Goal: Information Seeking & Learning: Understand process/instructions

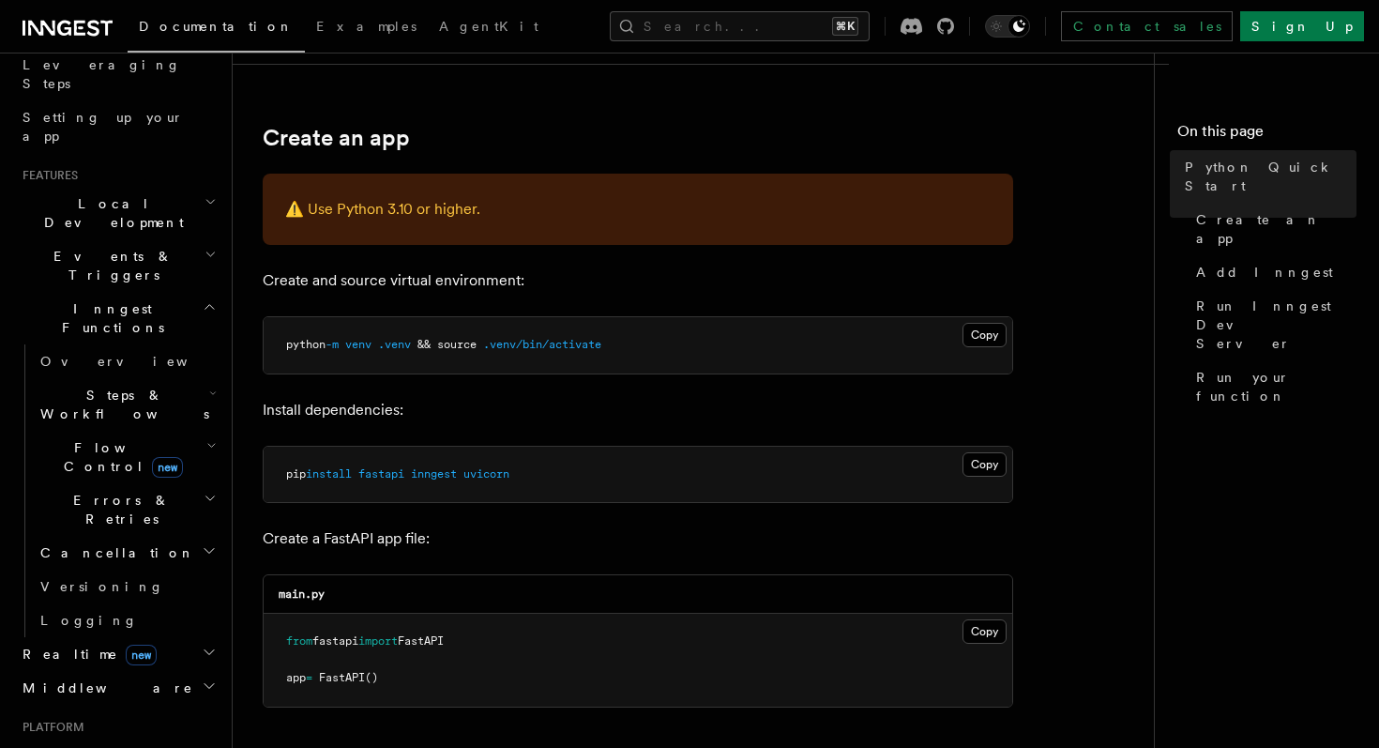
scroll to position [301, 0]
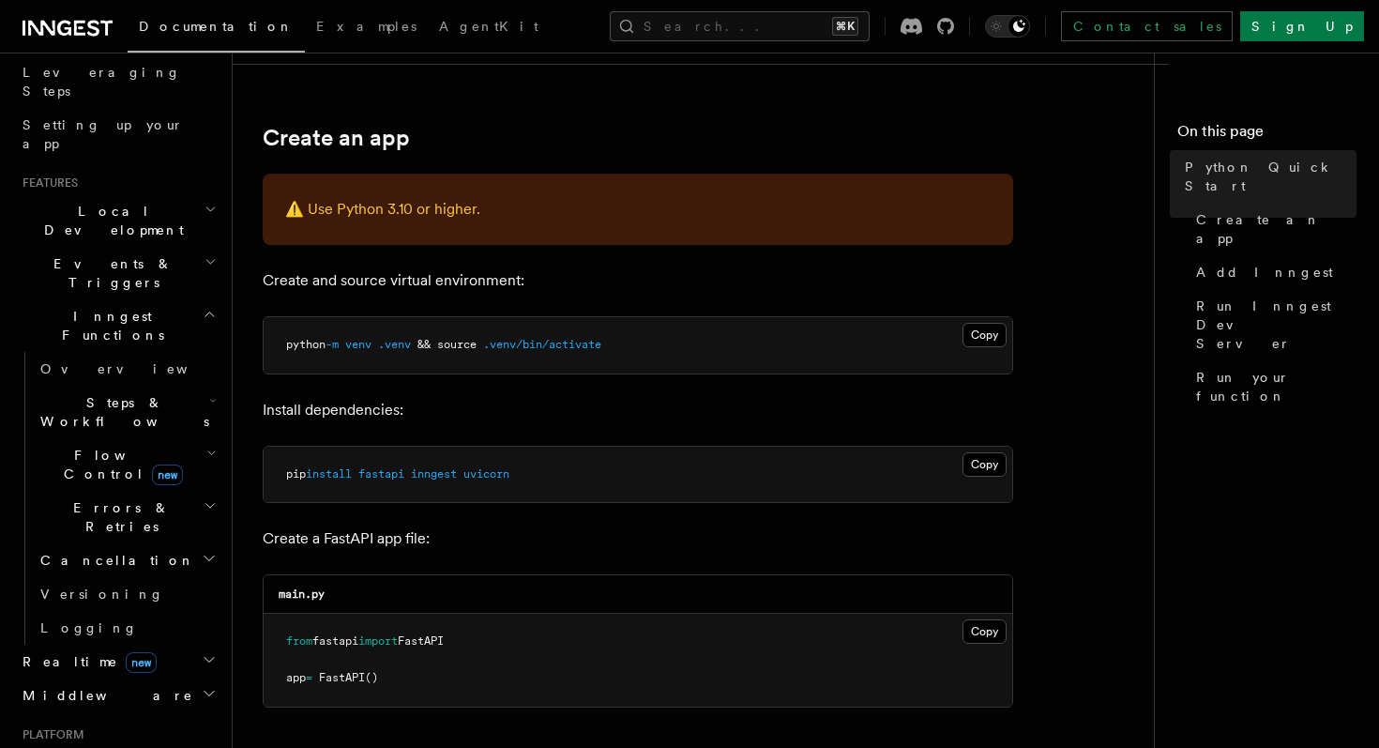
click at [209, 202] on icon "button" at bounding box center [210, 209] width 12 height 15
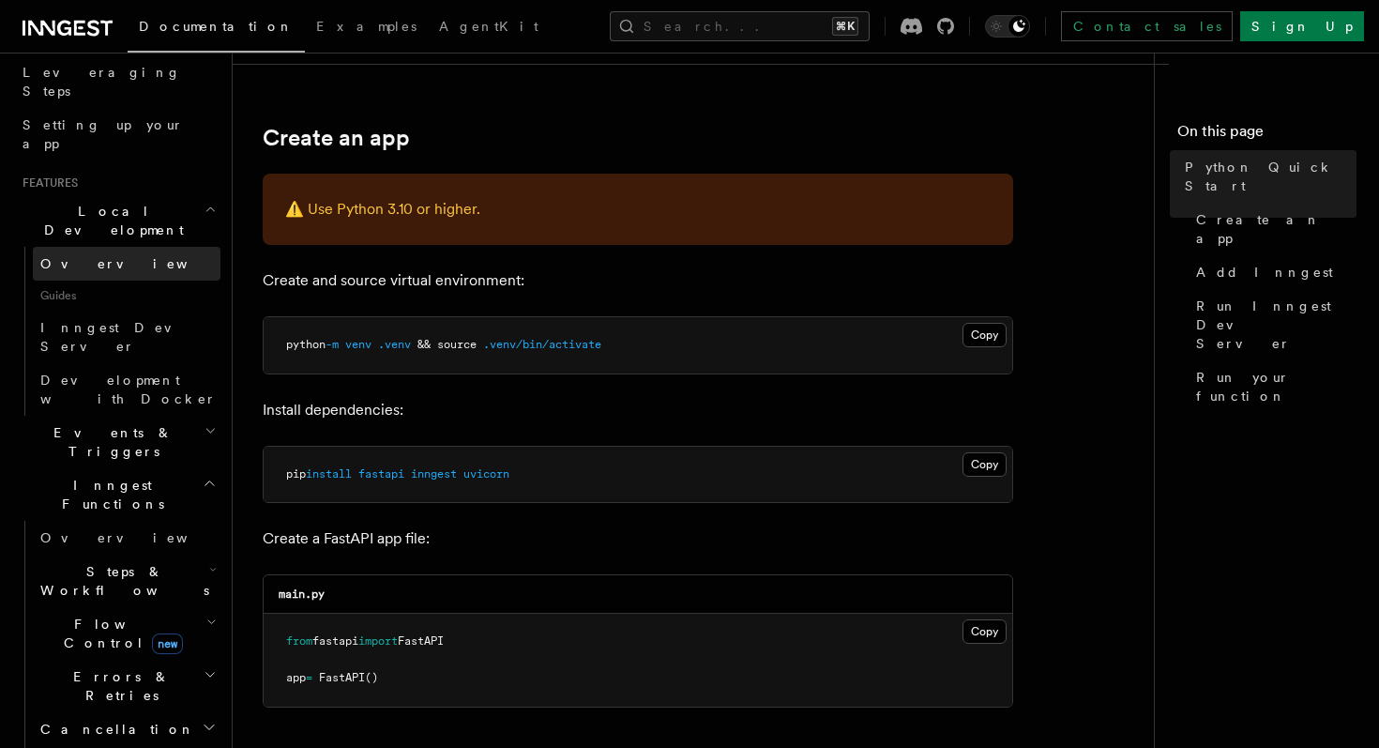
click at [70, 256] on span "Overview" at bounding box center [136, 263] width 193 height 15
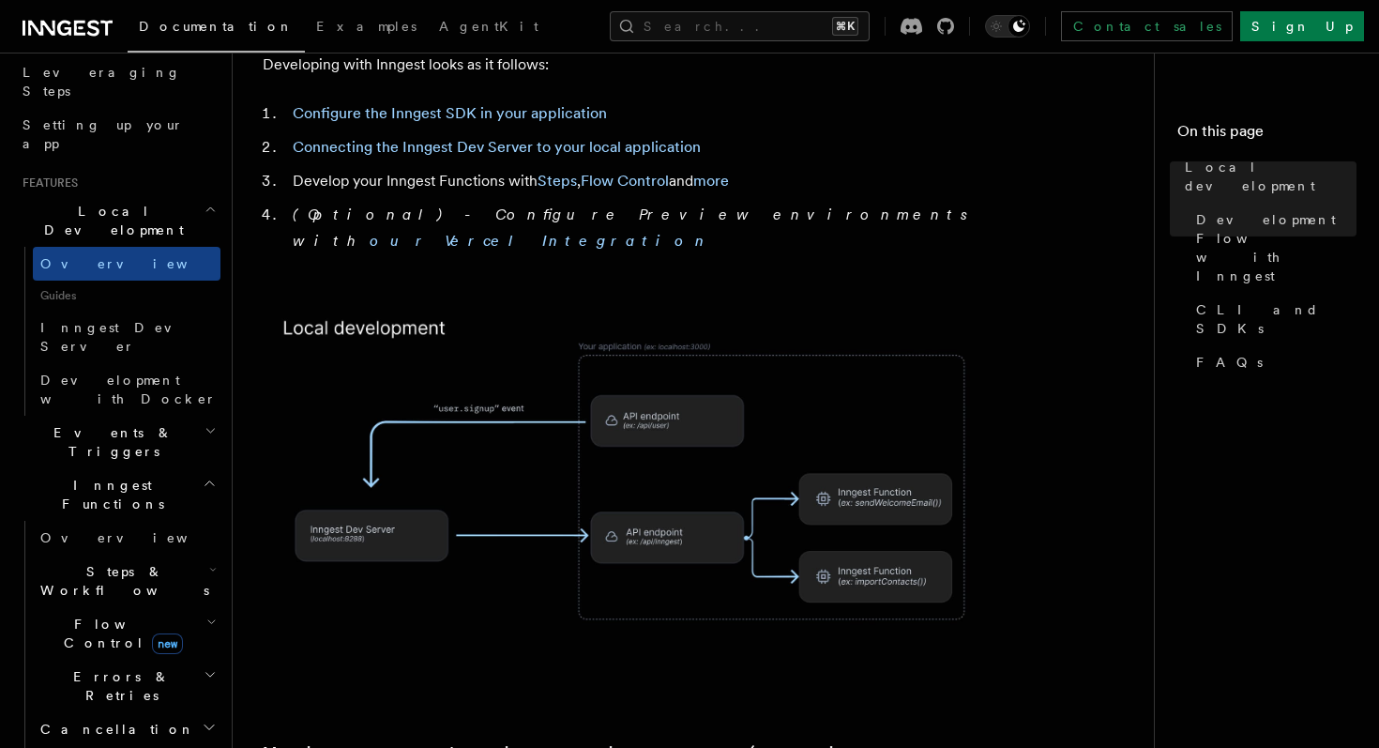
scroll to position [1205, 0]
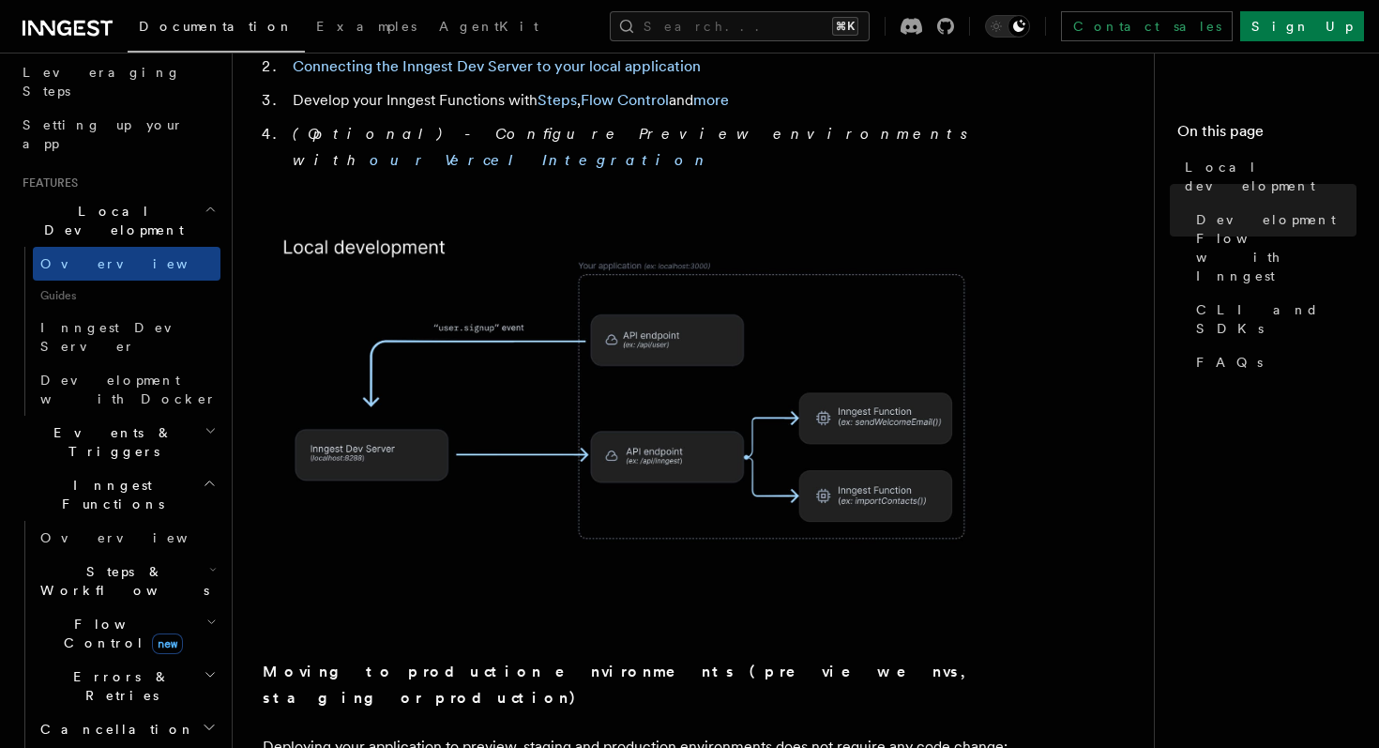
click at [58, 280] on span "Guides" at bounding box center [127, 295] width 188 height 30
click at [76, 320] on span "Inngest Dev Server" at bounding box center [120, 337] width 160 height 34
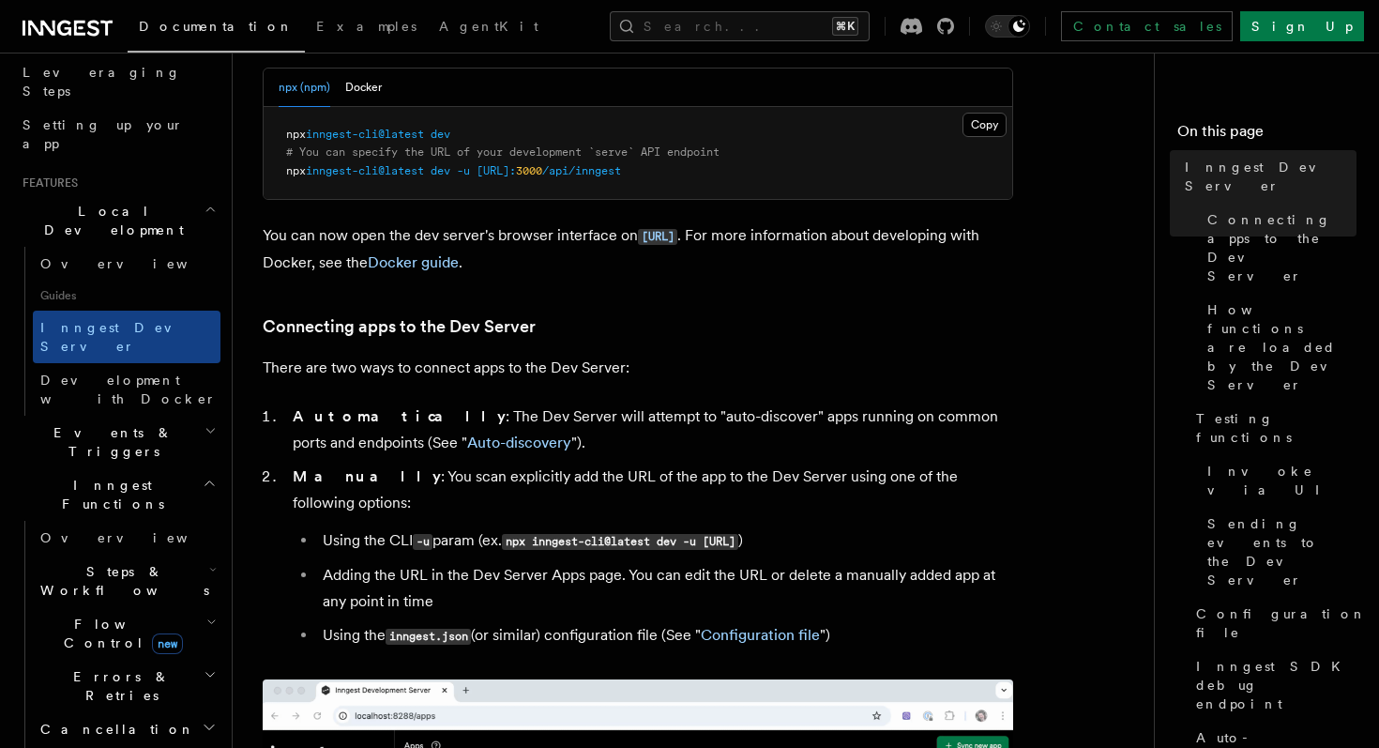
scroll to position [888, 0]
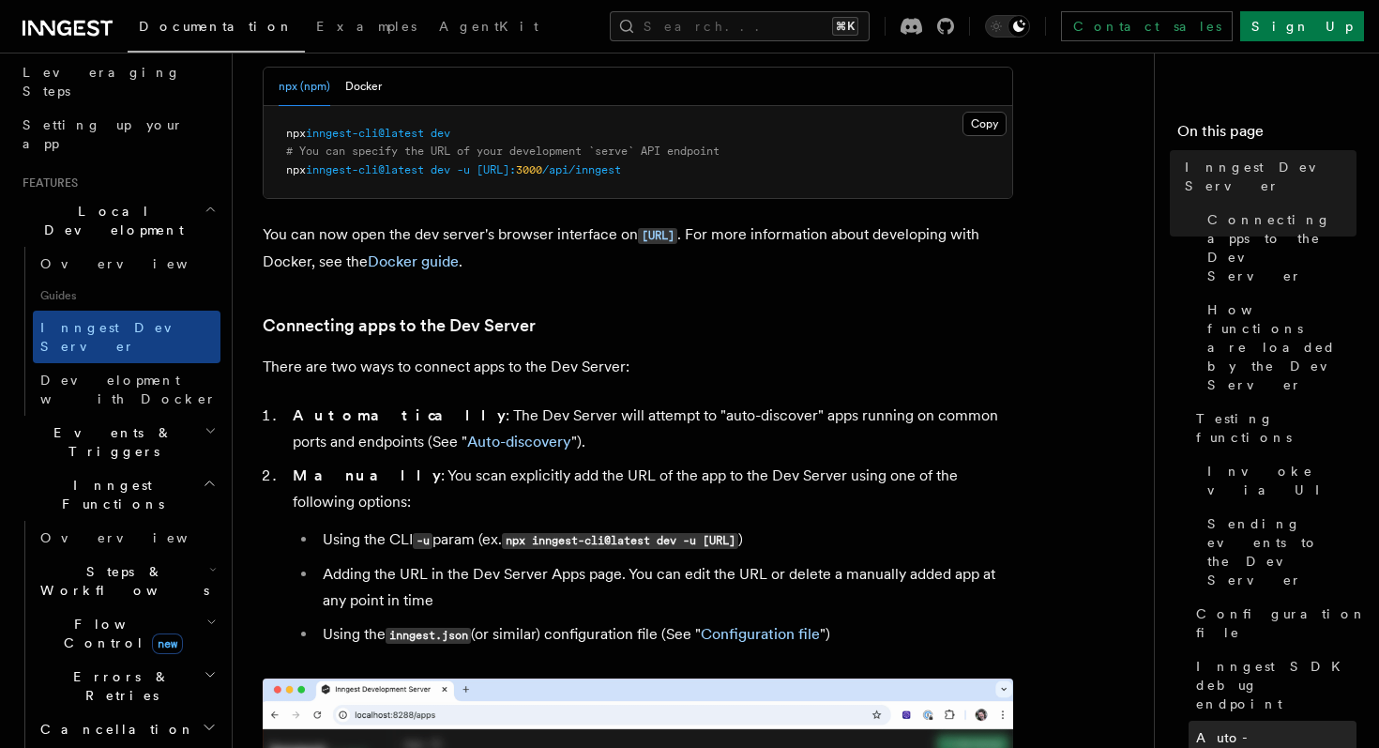
click at [1234, 728] on span "Auto-discovery" at bounding box center [1276, 747] width 160 height 38
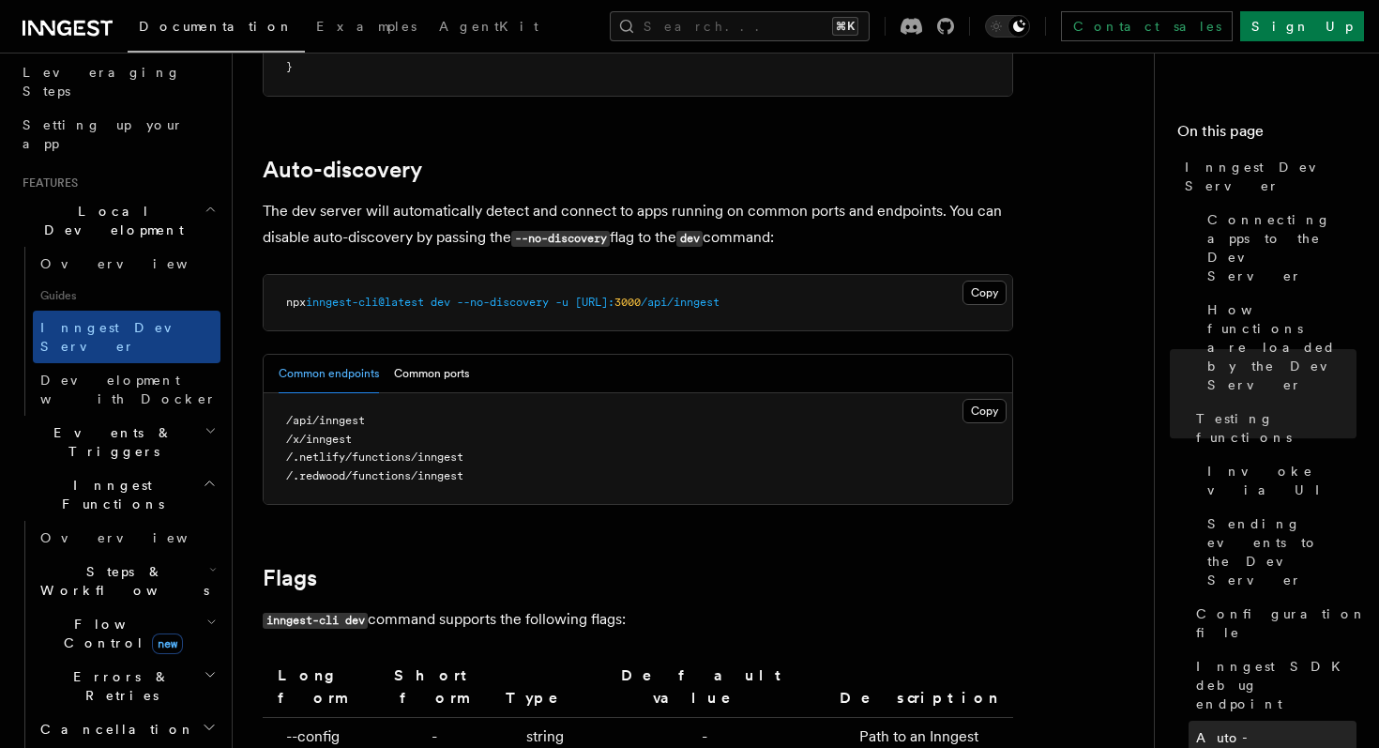
scroll to position [5770, 0]
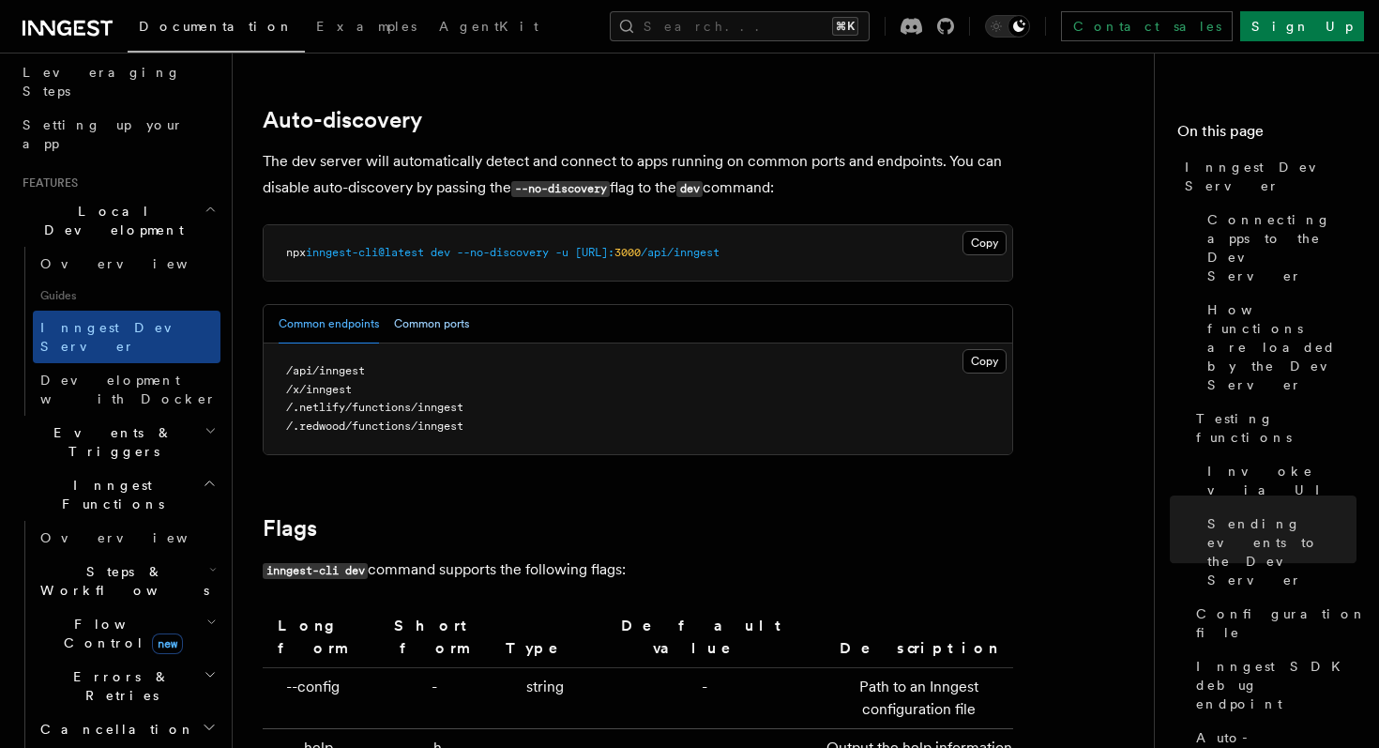
click at [419, 309] on button "Common ports" at bounding box center [431, 324] width 75 height 38
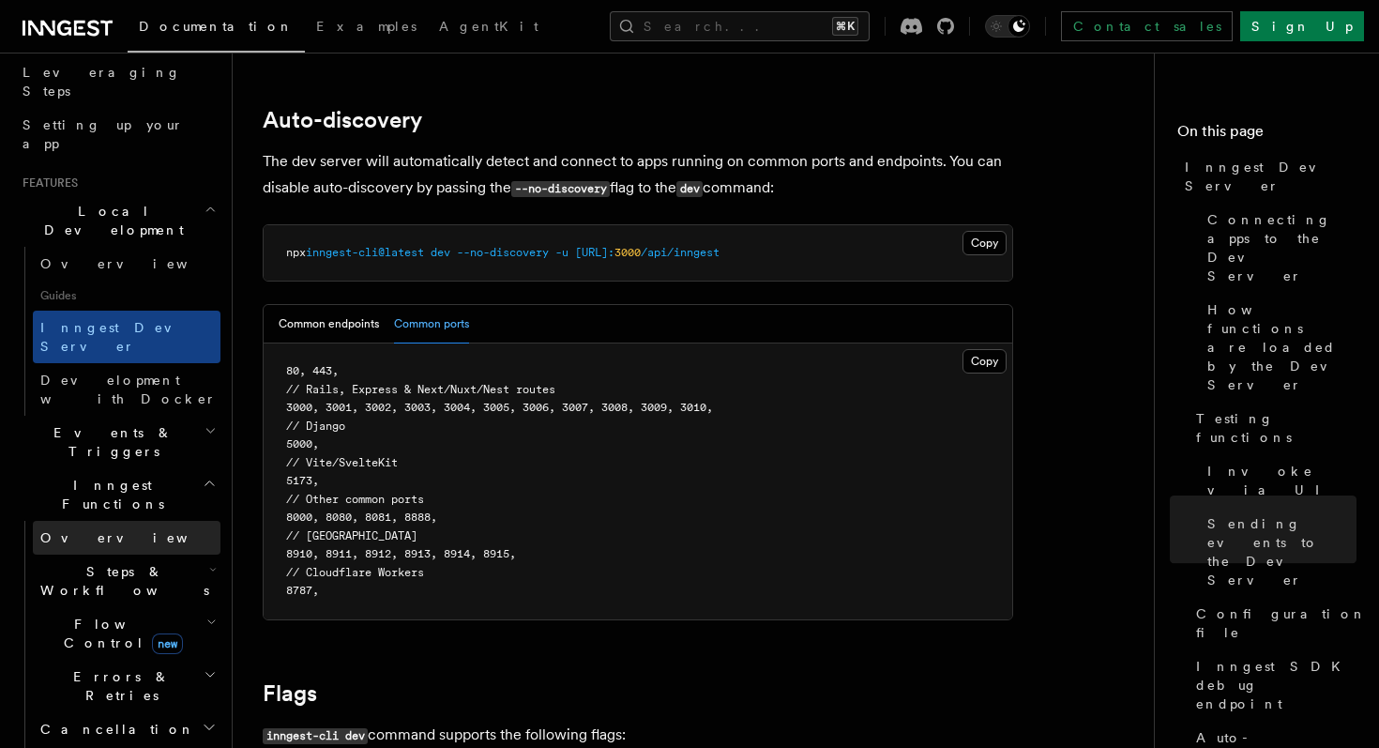
click at [60, 530] on span "Overview" at bounding box center [136, 537] width 193 height 15
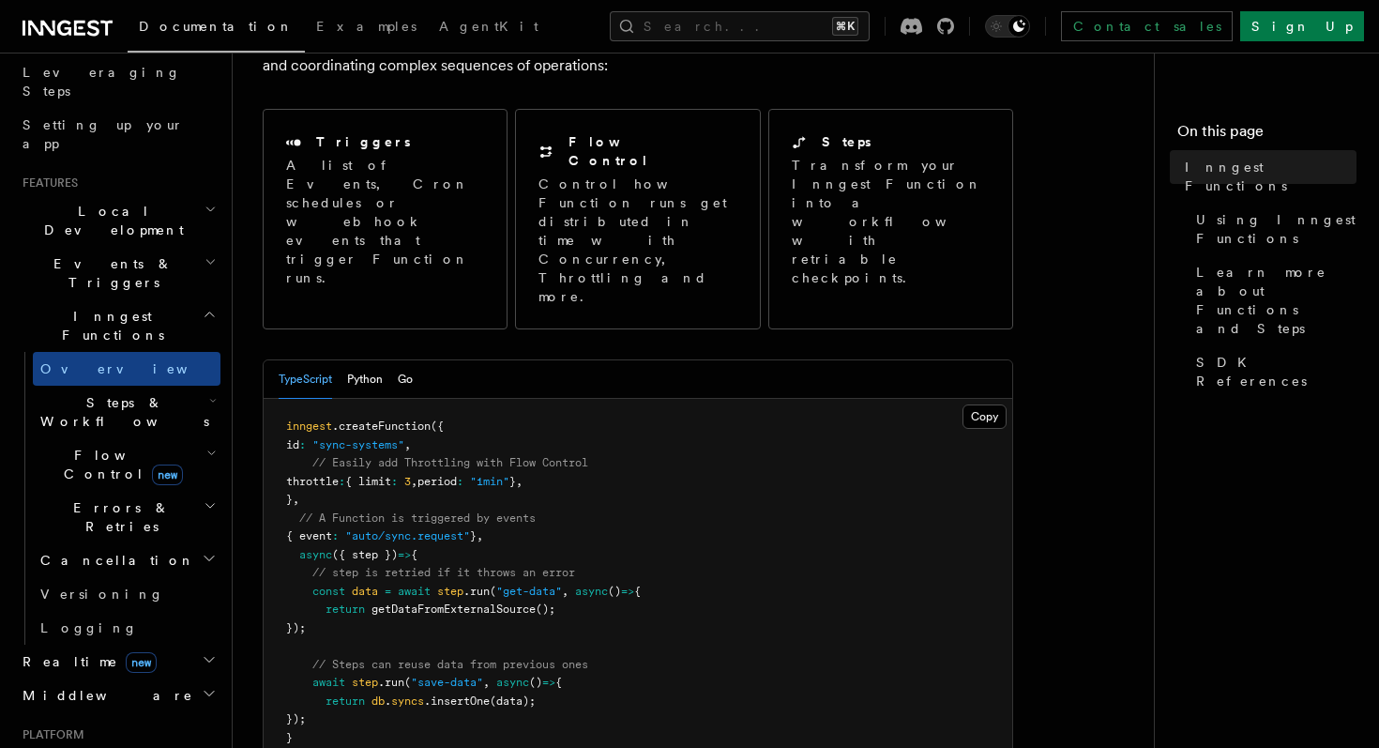
scroll to position [175, 0]
click at [361, 357] on button "Python" at bounding box center [365, 376] width 36 height 38
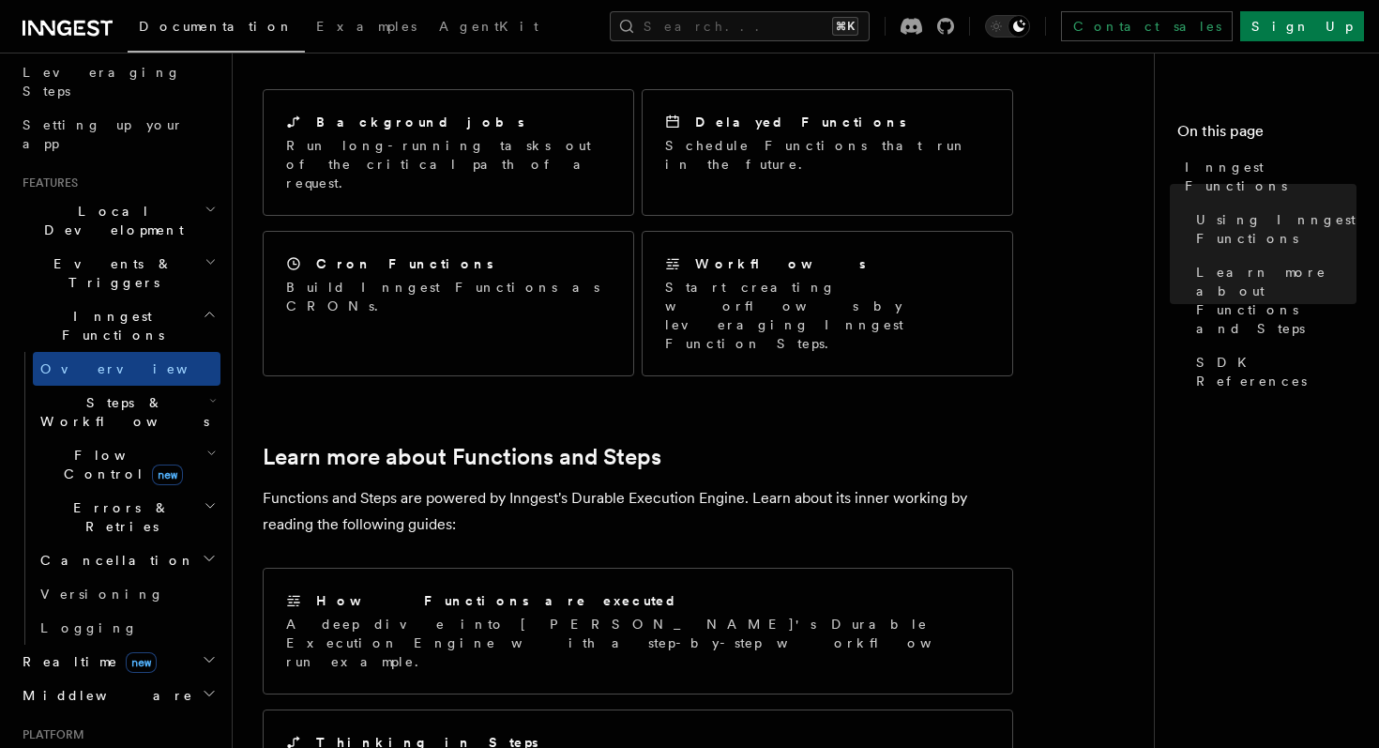
scroll to position [950, 0]
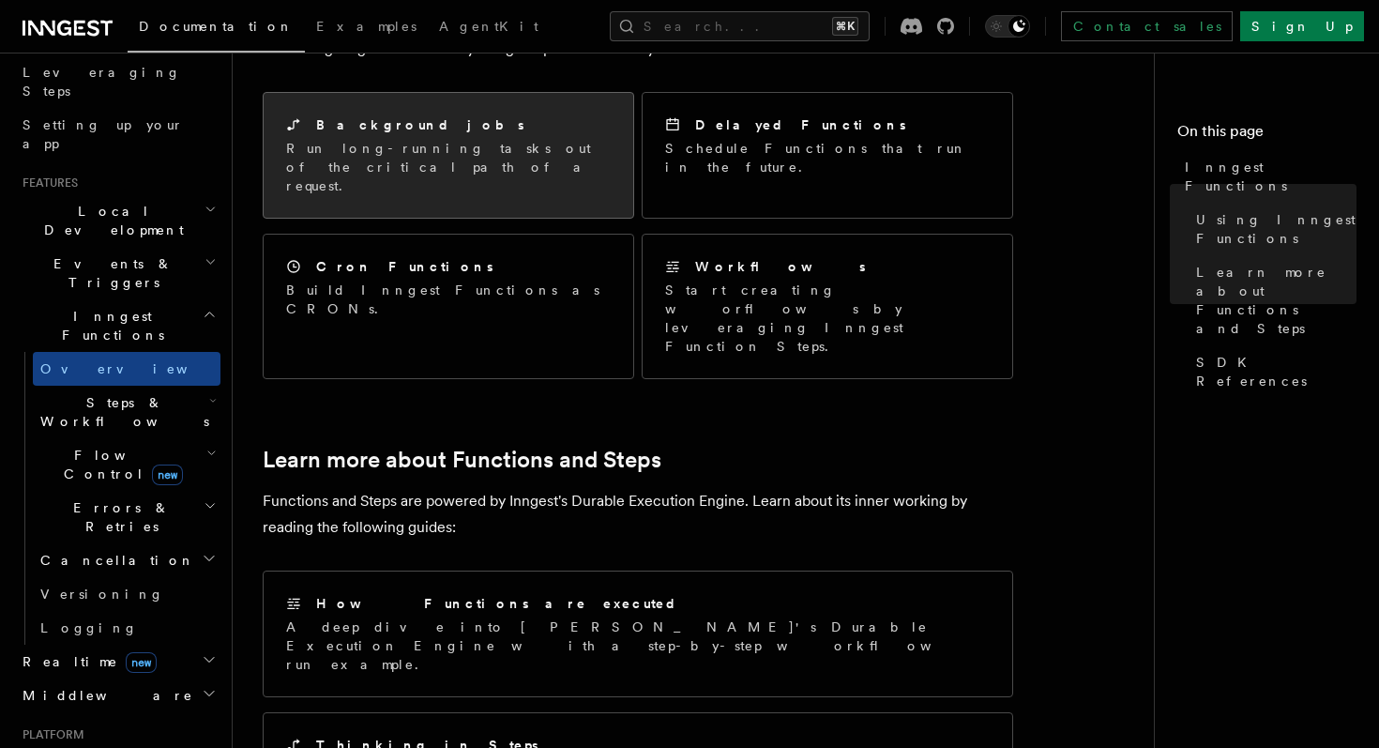
click at [495, 106] on div "Background jobs Run long-running tasks out of the critical path of a request." at bounding box center [449, 155] width 370 height 125
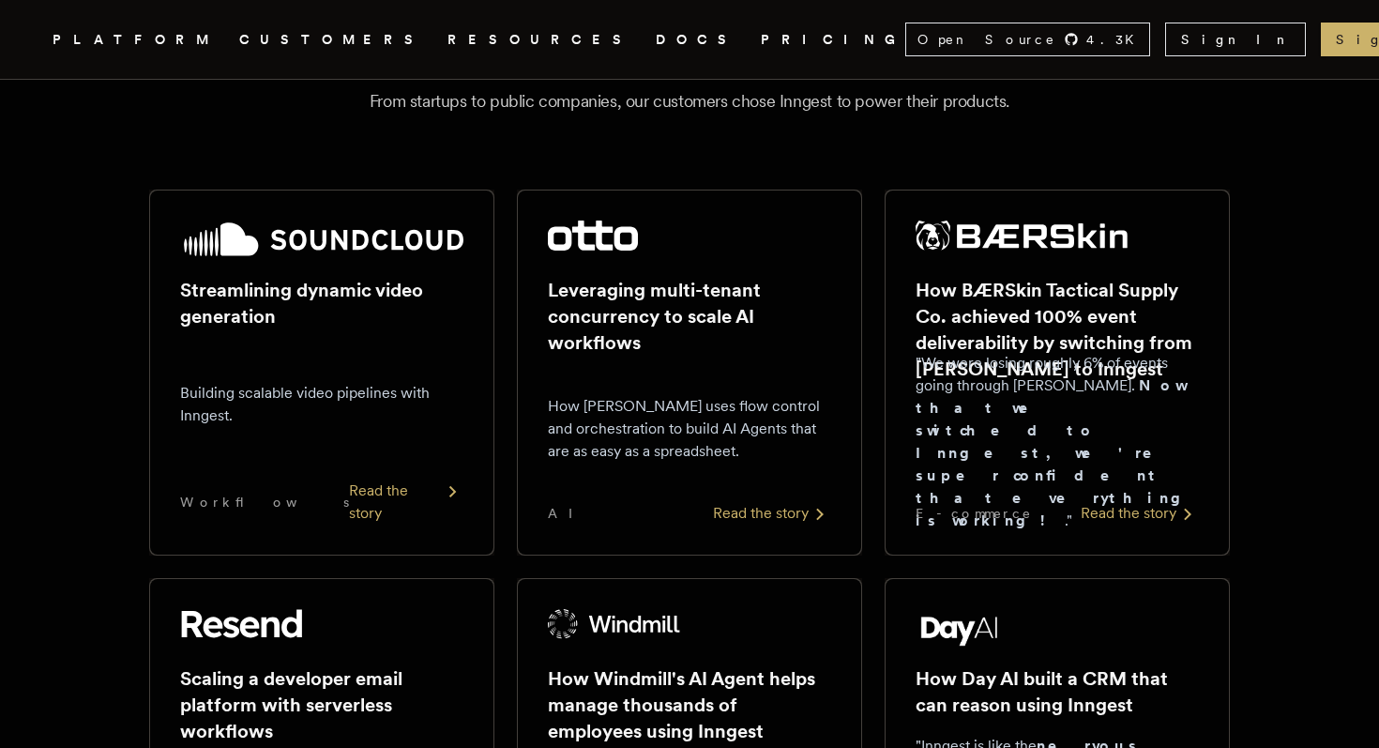
scroll to position [187, 0]
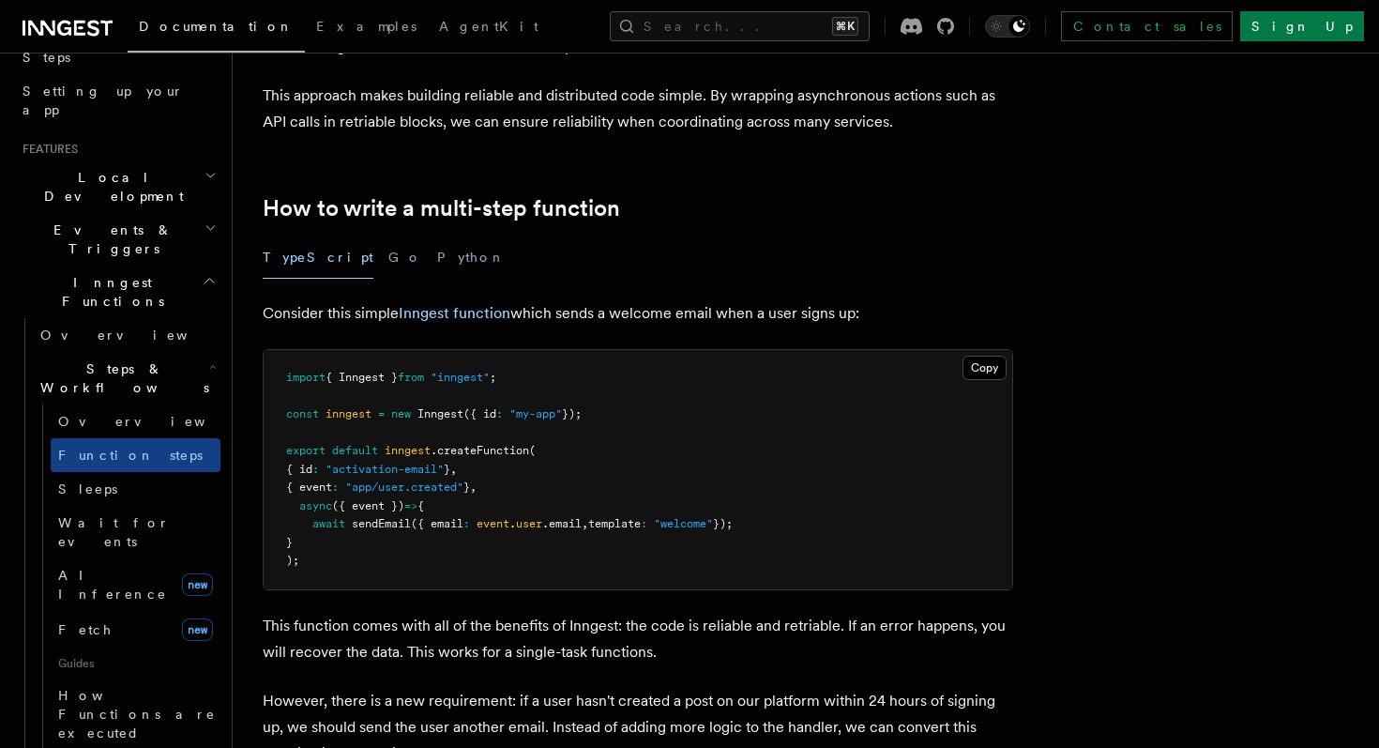
scroll to position [536, 0]
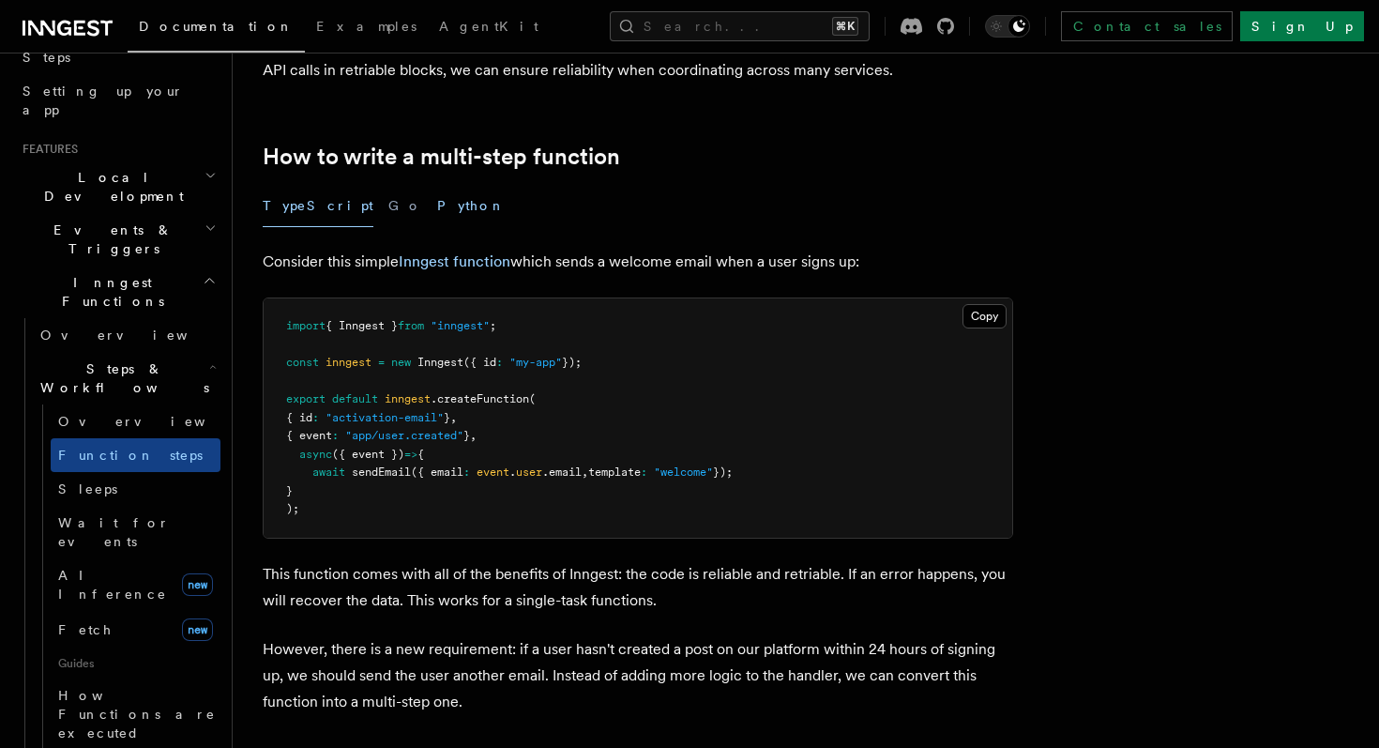
click at [437, 211] on button "Python" at bounding box center [471, 206] width 68 height 42
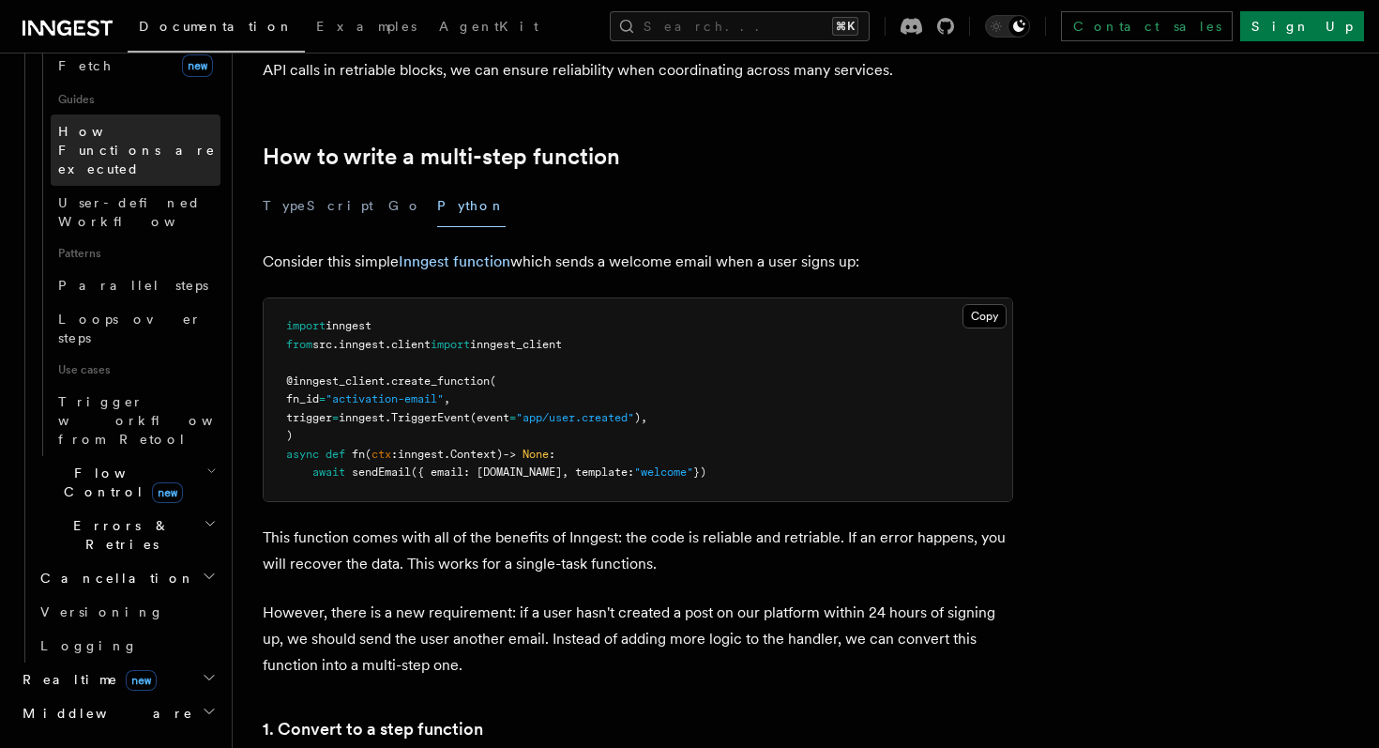
scroll to position [929, 0]
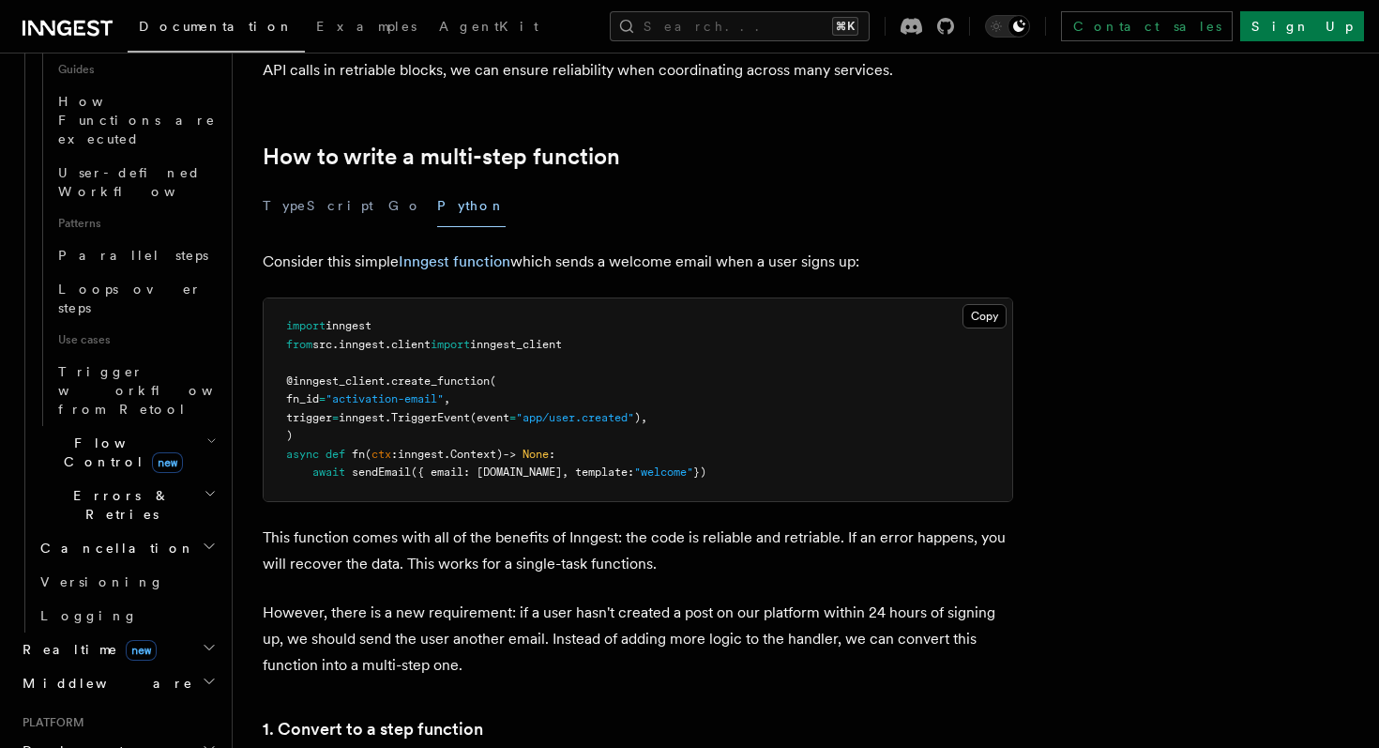
click at [208, 741] on icon "button" at bounding box center [209, 748] width 15 height 15
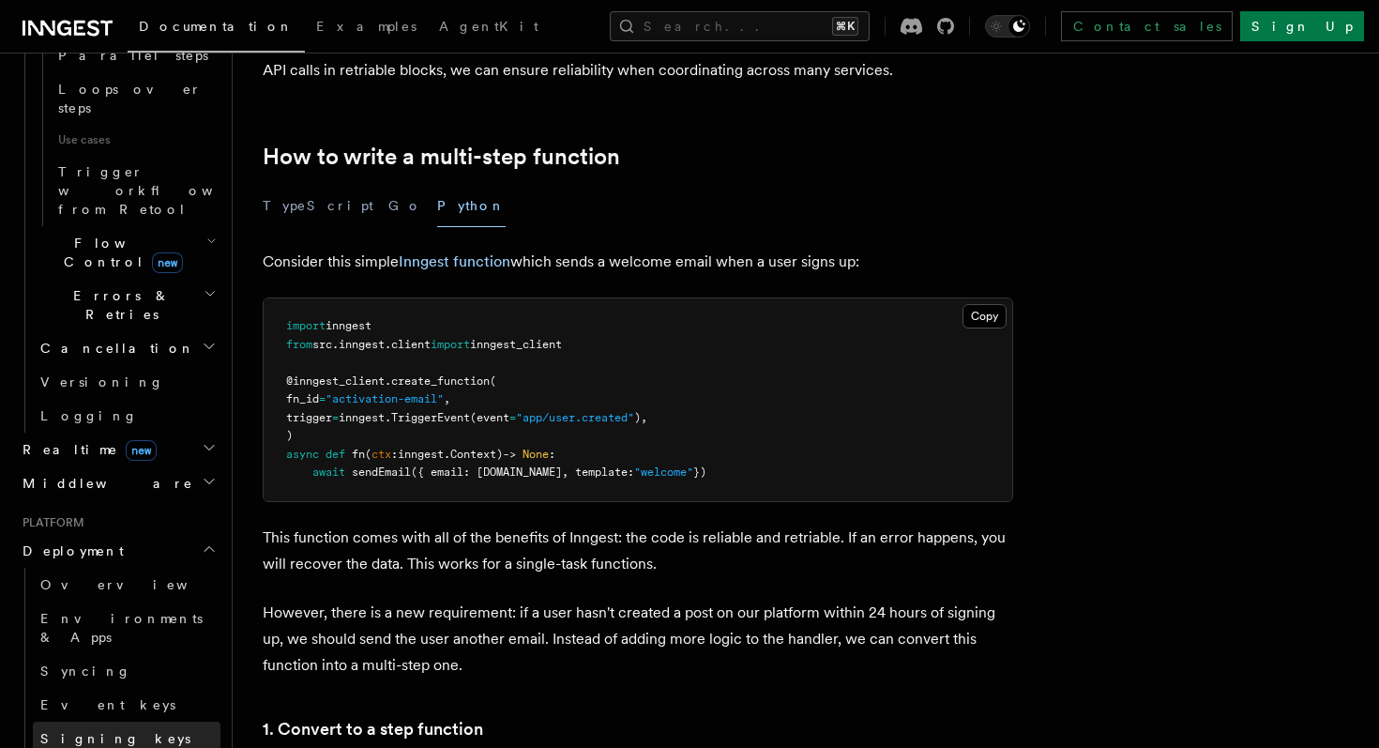
scroll to position [1169, 0]
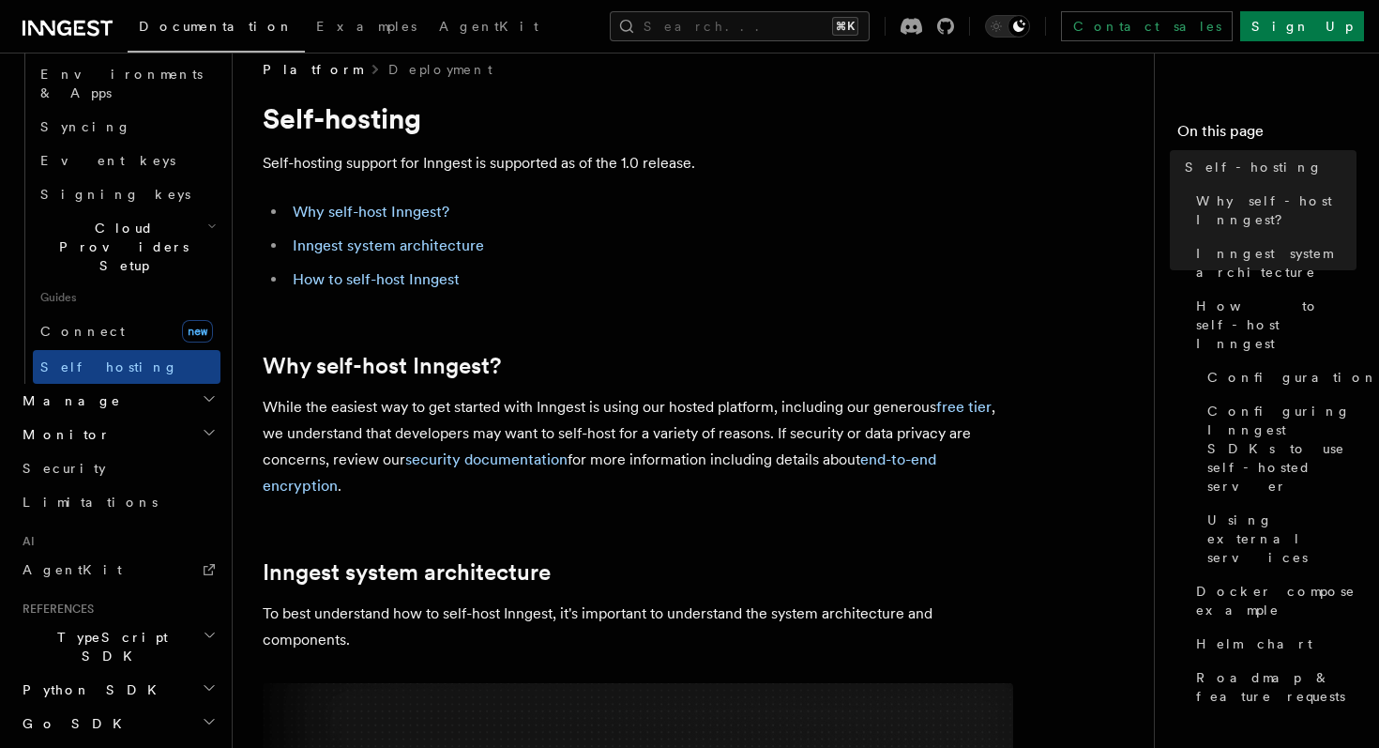
scroll to position [29, 0]
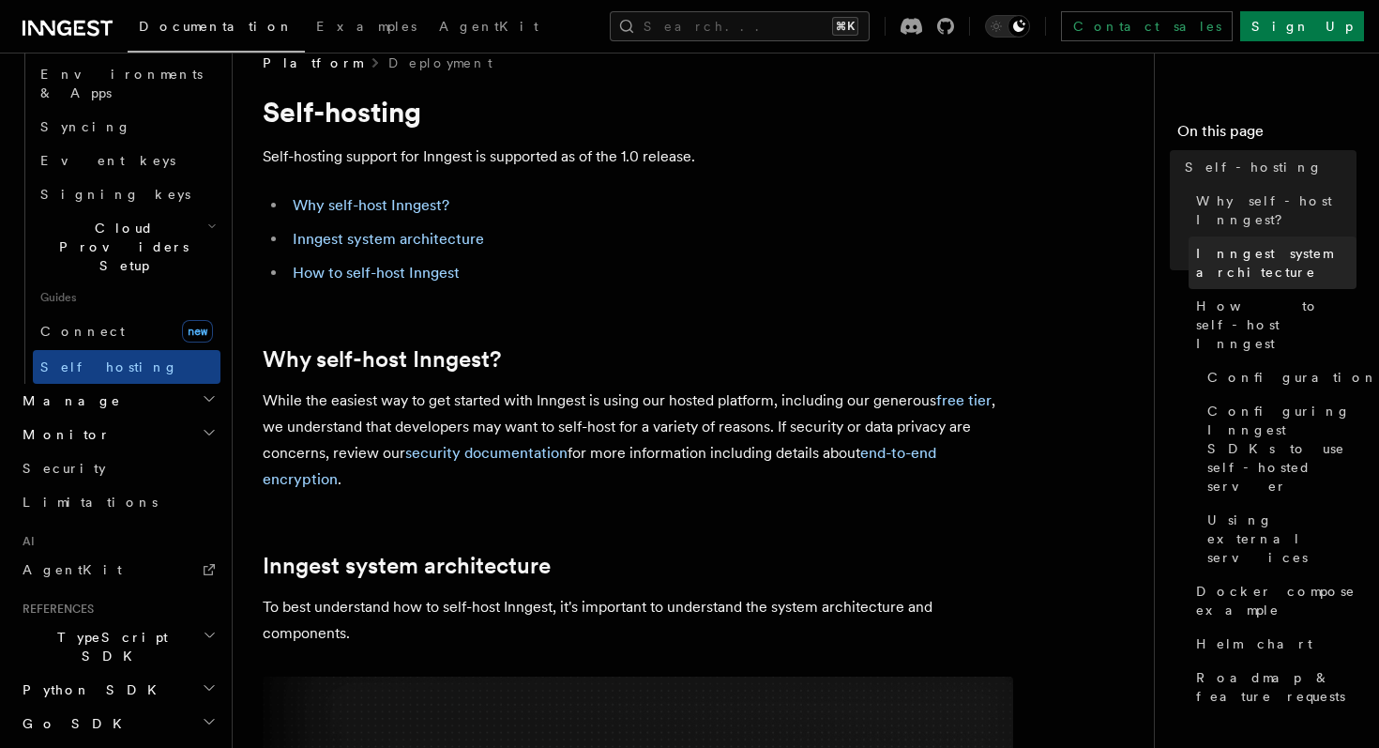
click at [1241, 249] on span "Inngest system architecture" at bounding box center [1276, 263] width 160 height 38
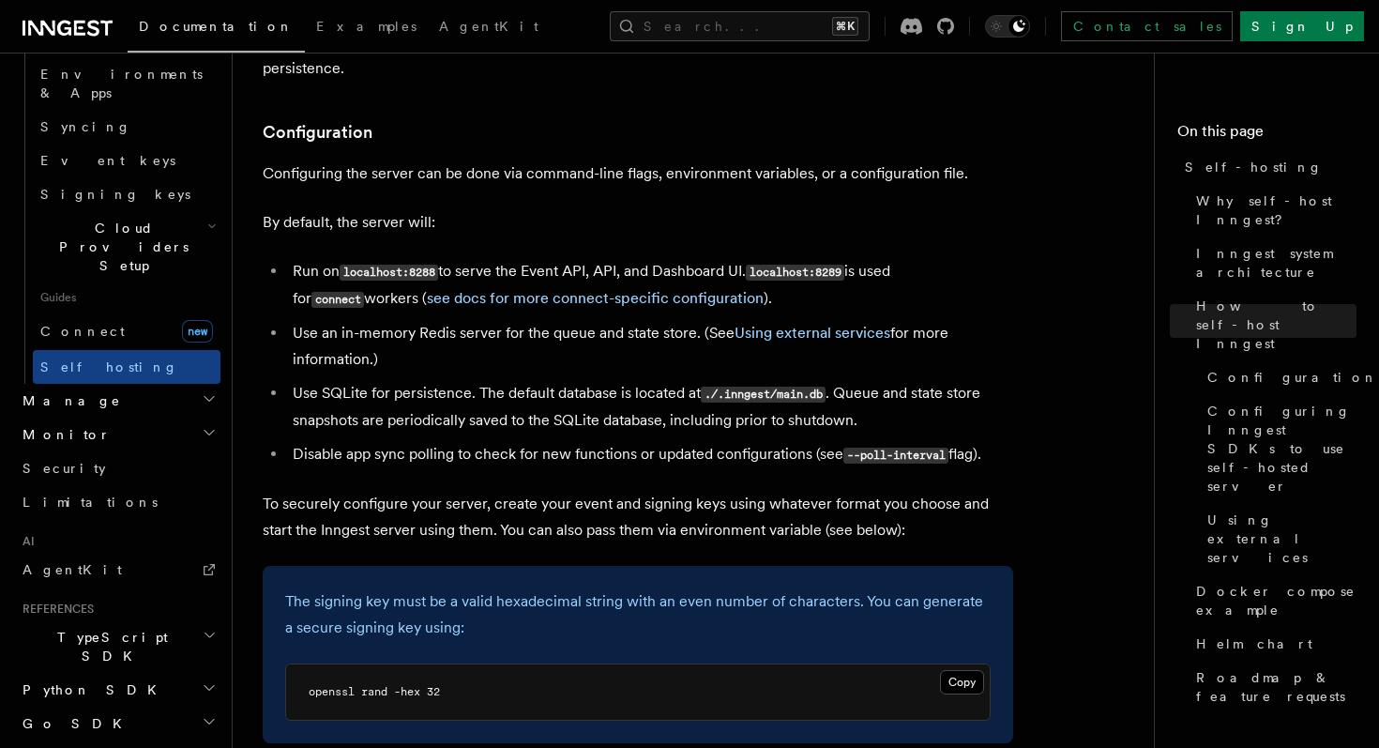
scroll to position [2371, 0]
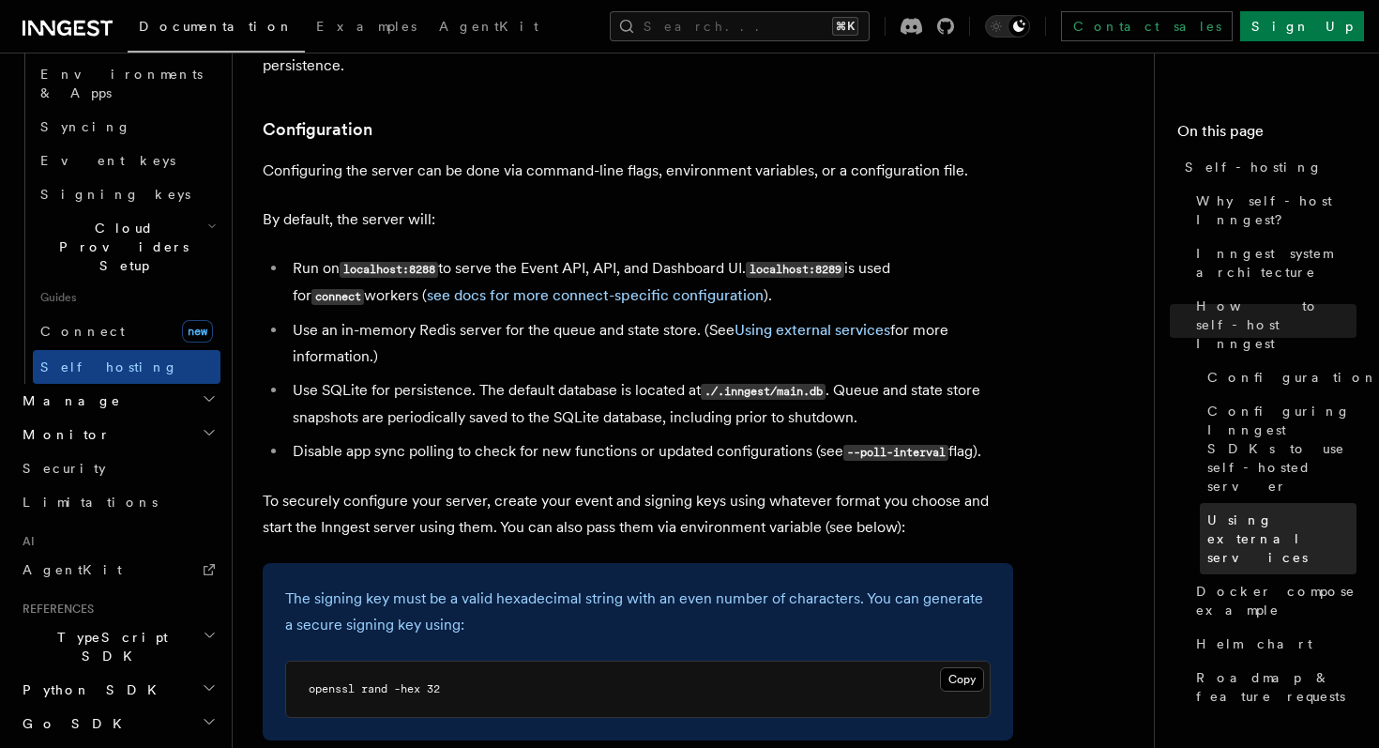
click at [1244, 510] on span "Using external services" at bounding box center [1281, 538] width 149 height 56
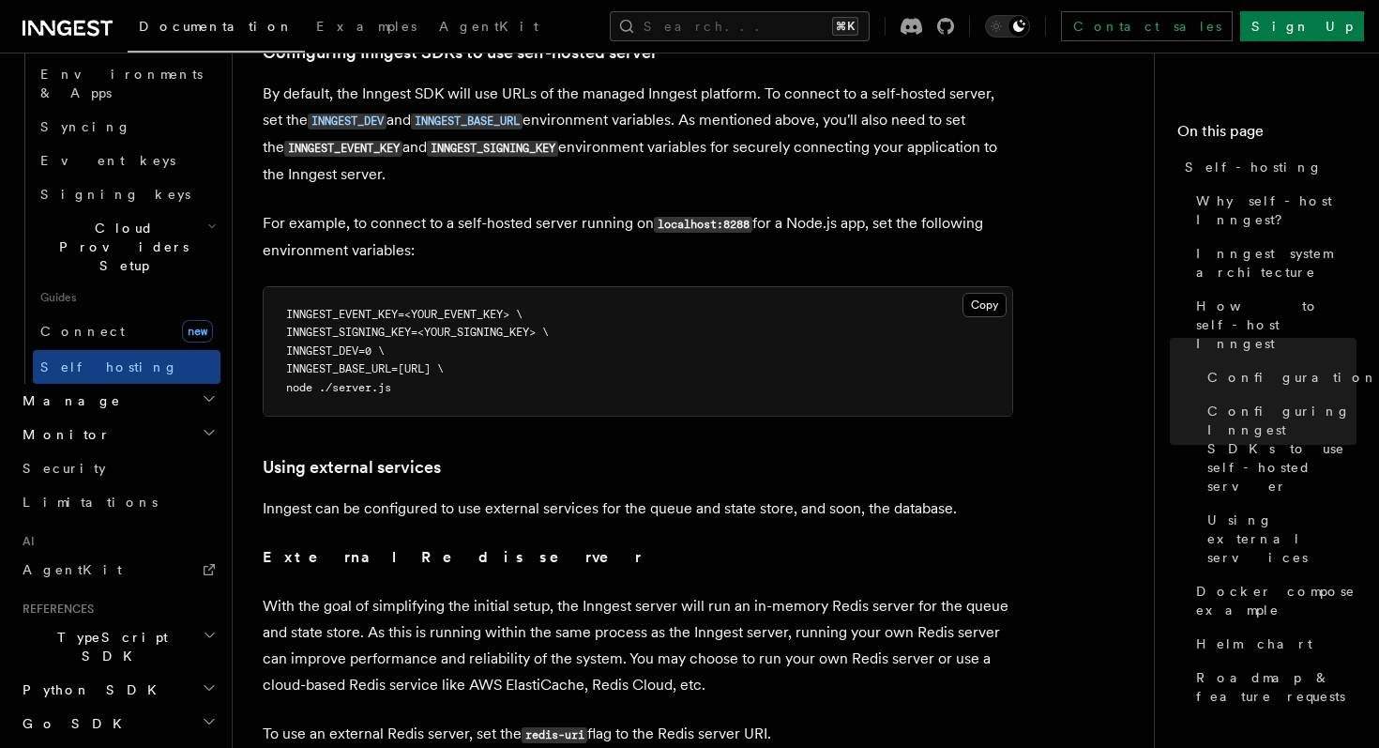
scroll to position [3668, 0]
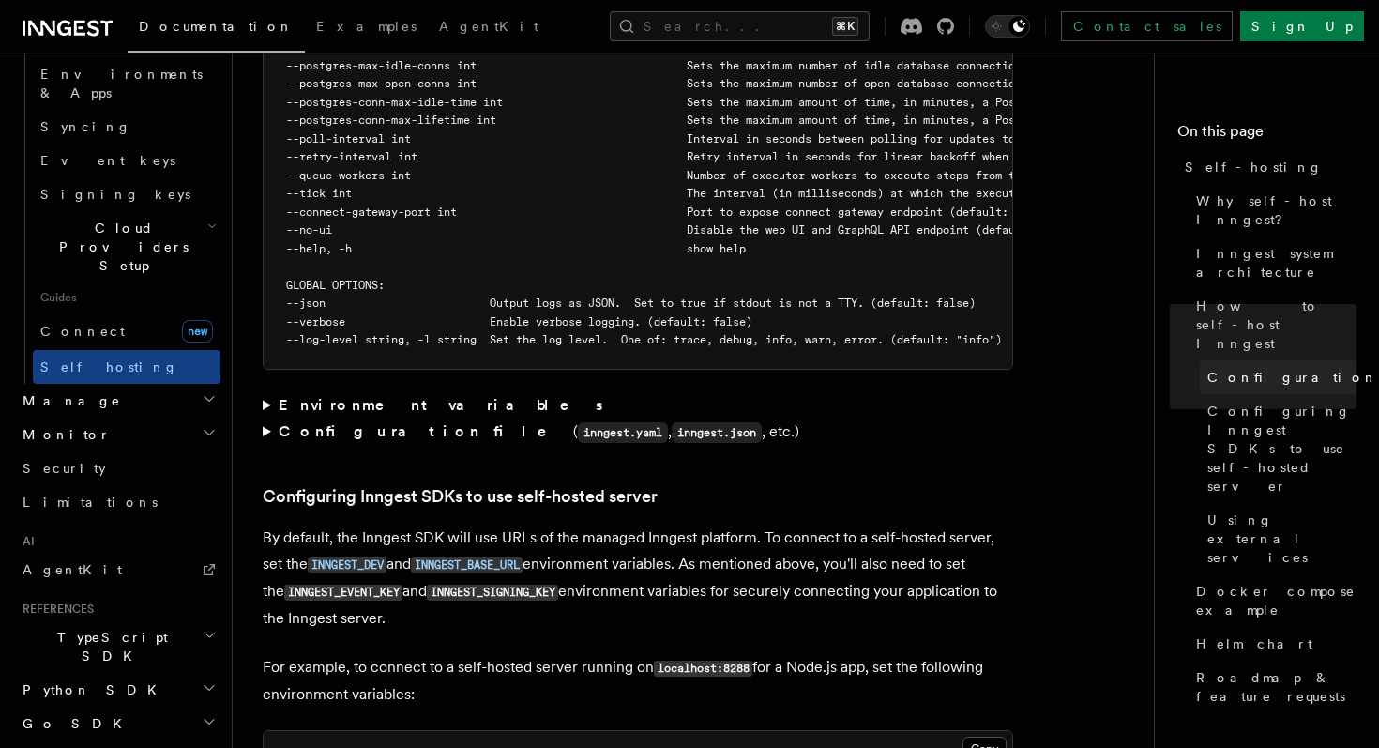
click at [1230, 368] on span "Configuration" at bounding box center [1292, 377] width 171 height 19
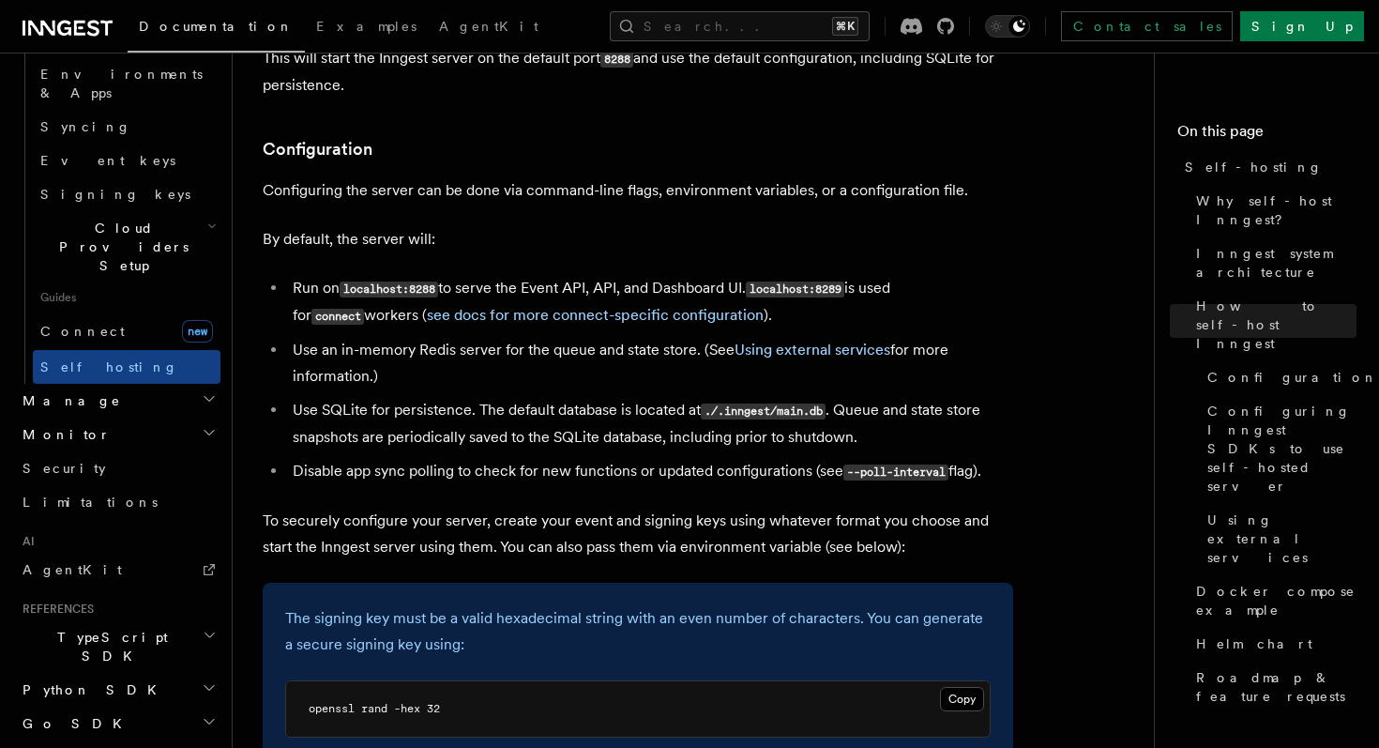
scroll to position [2346, 0]
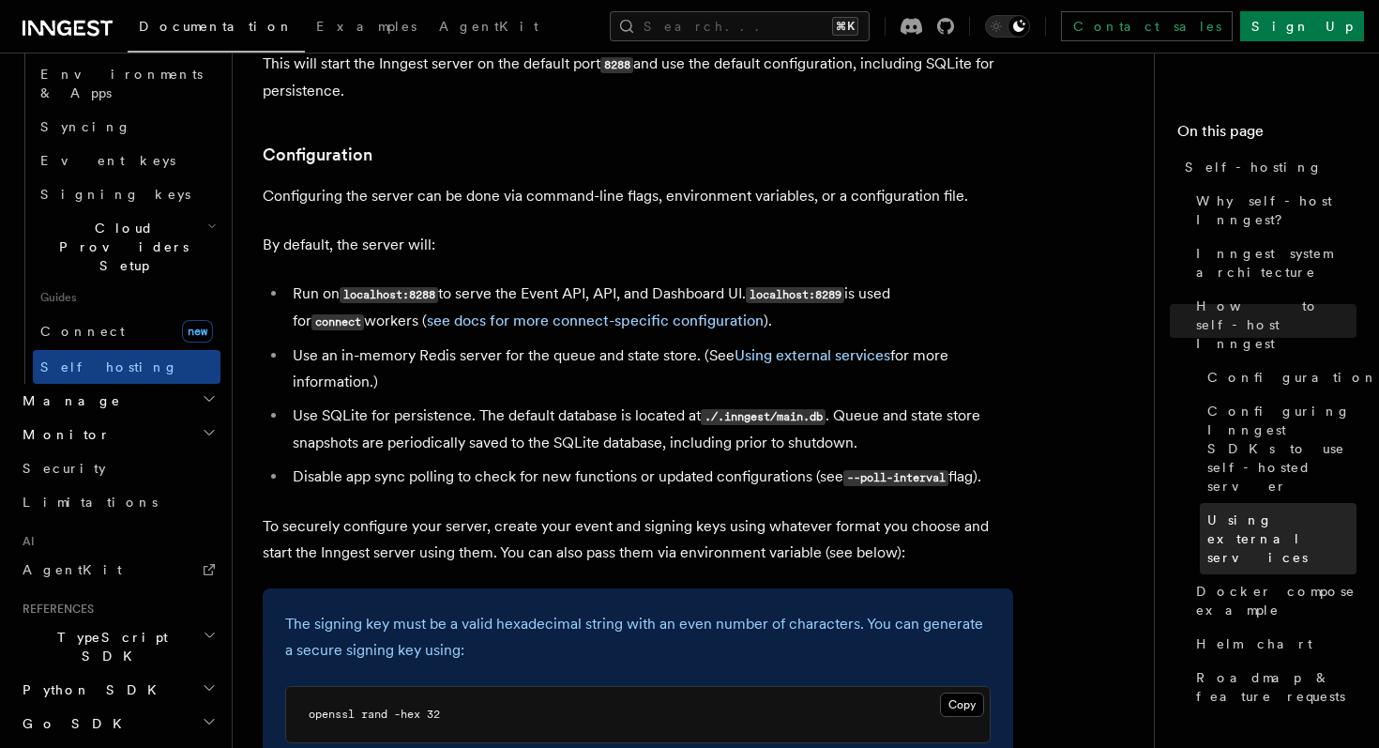
click at [1251, 510] on span "Using external services" at bounding box center [1281, 538] width 149 height 56
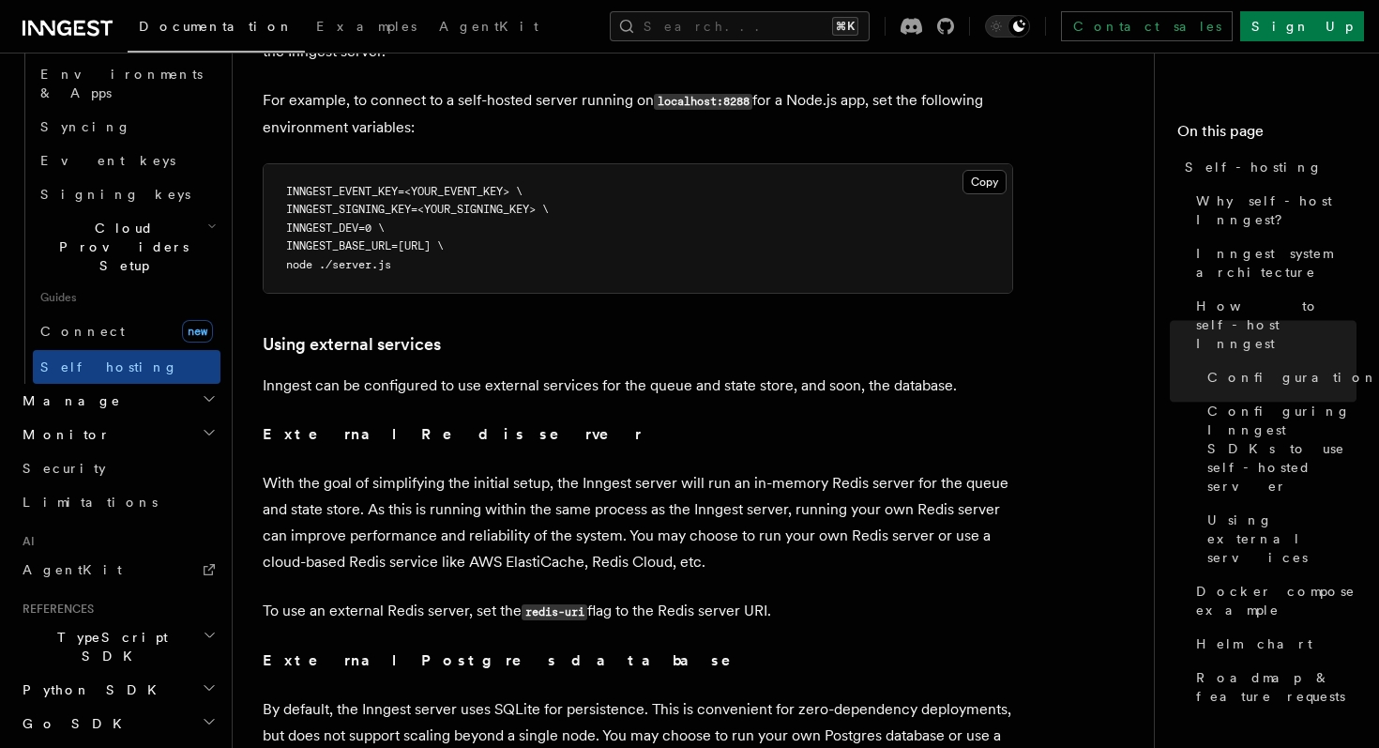
scroll to position [4430, 0]
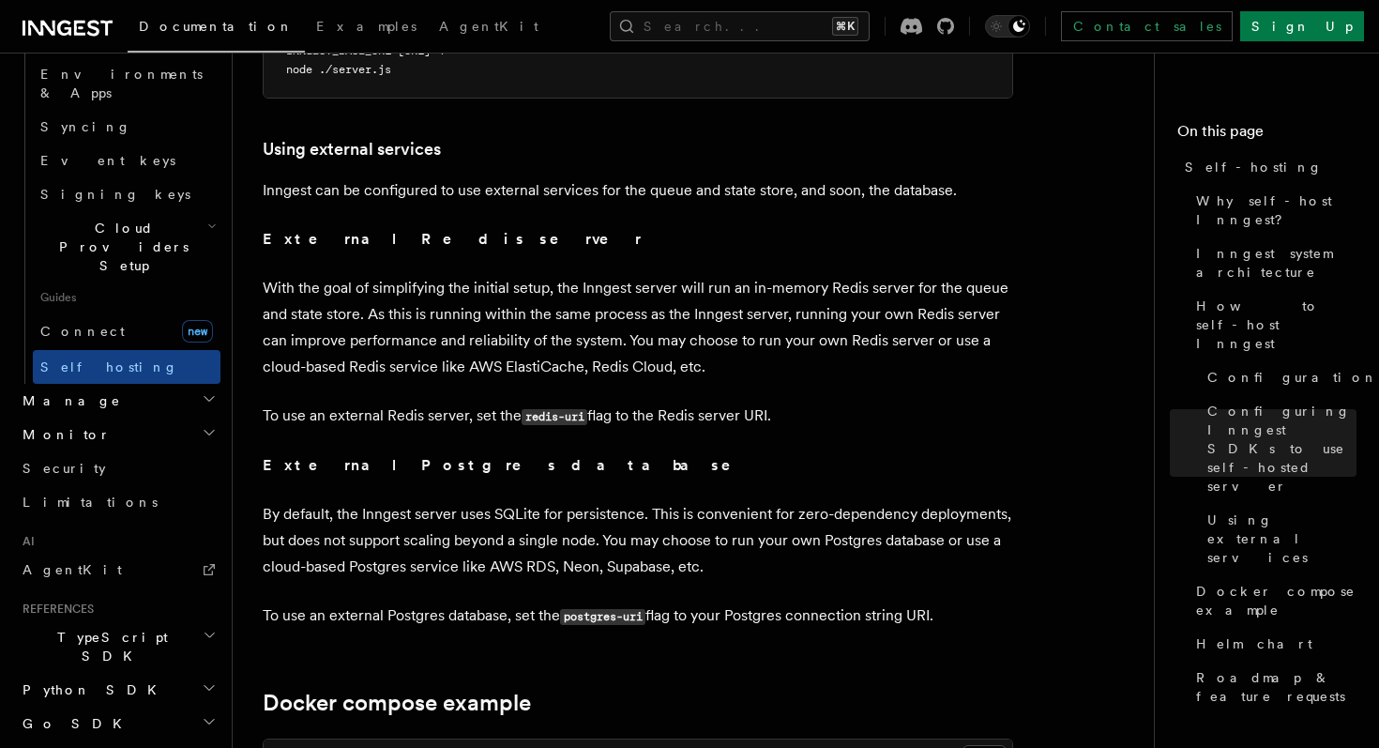
click at [362, 456] on strong "External Postgres database" at bounding box center [510, 465] width 494 height 18
copy strong "Postgres"
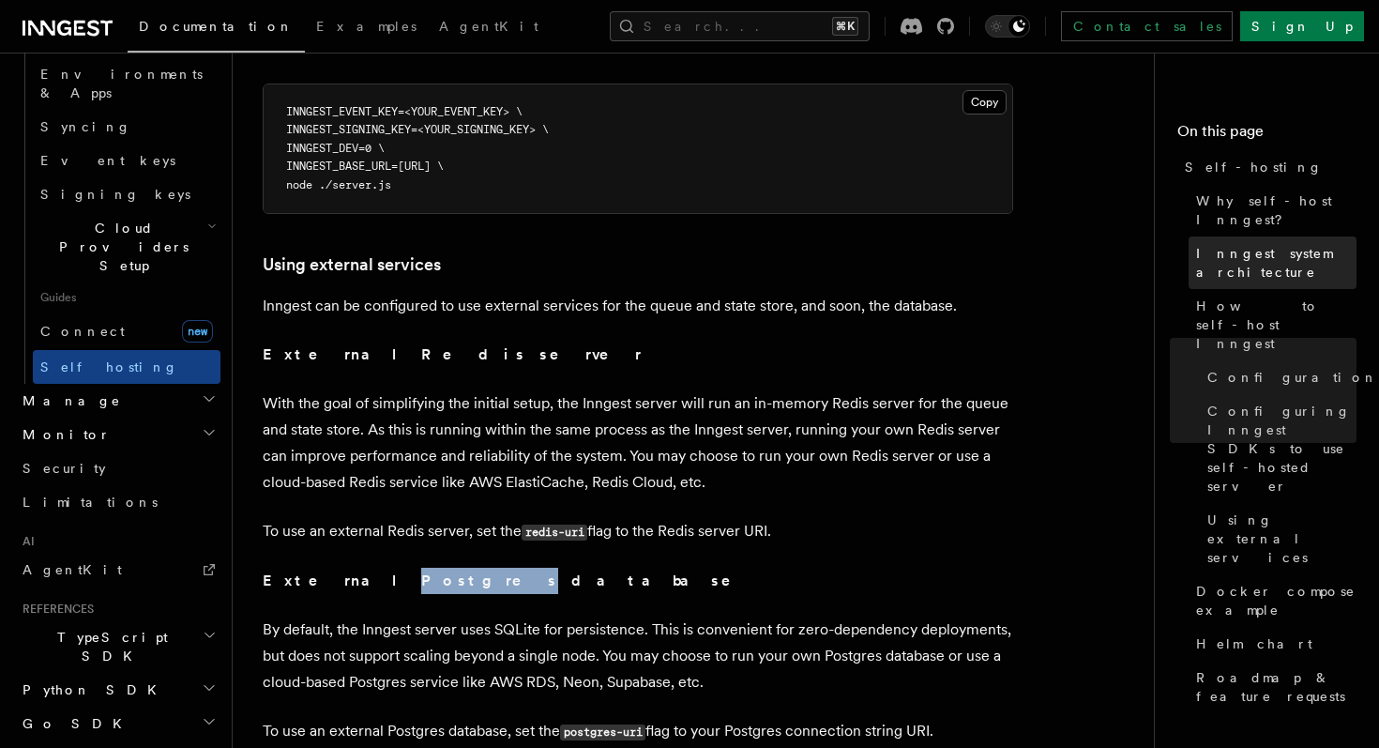
click at [1214, 247] on span "Inngest system architecture" at bounding box center [1276, 263] width 160 height 38
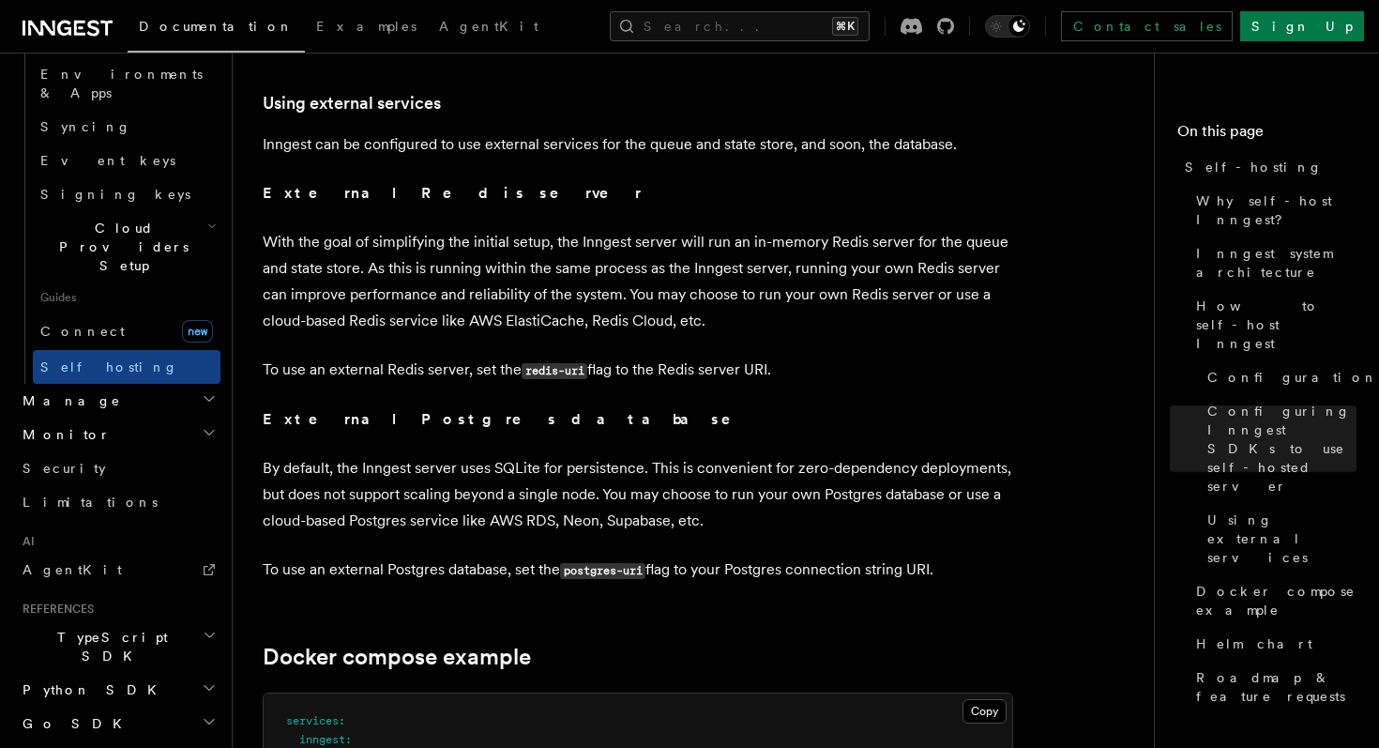
scroll to position [3294, 0]
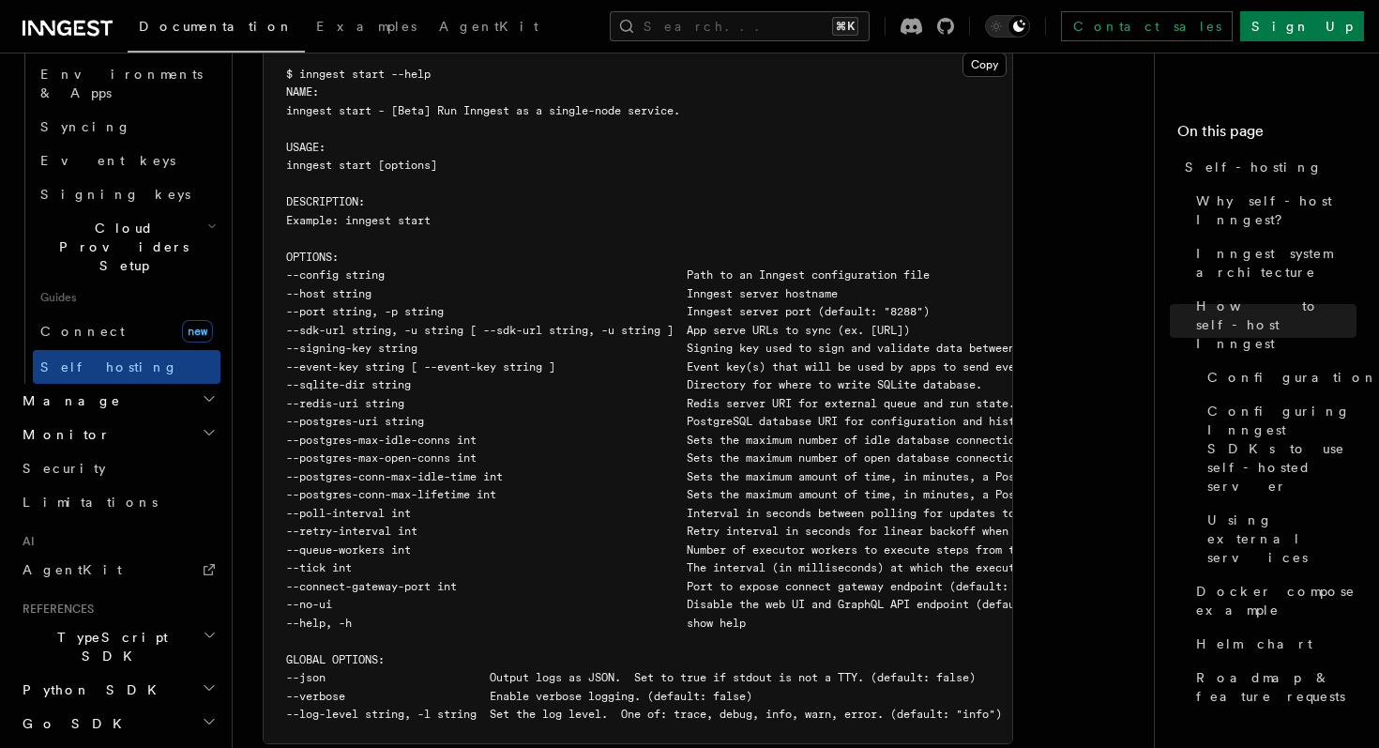
click at [592, 524] on span "--retry-interval int Retry interval in seconds for linear backoff when retrying…" at bounding box center [821, 530] width 1070 height 13
